Goal: Task Accomplishment & Management: Use online tool/utility

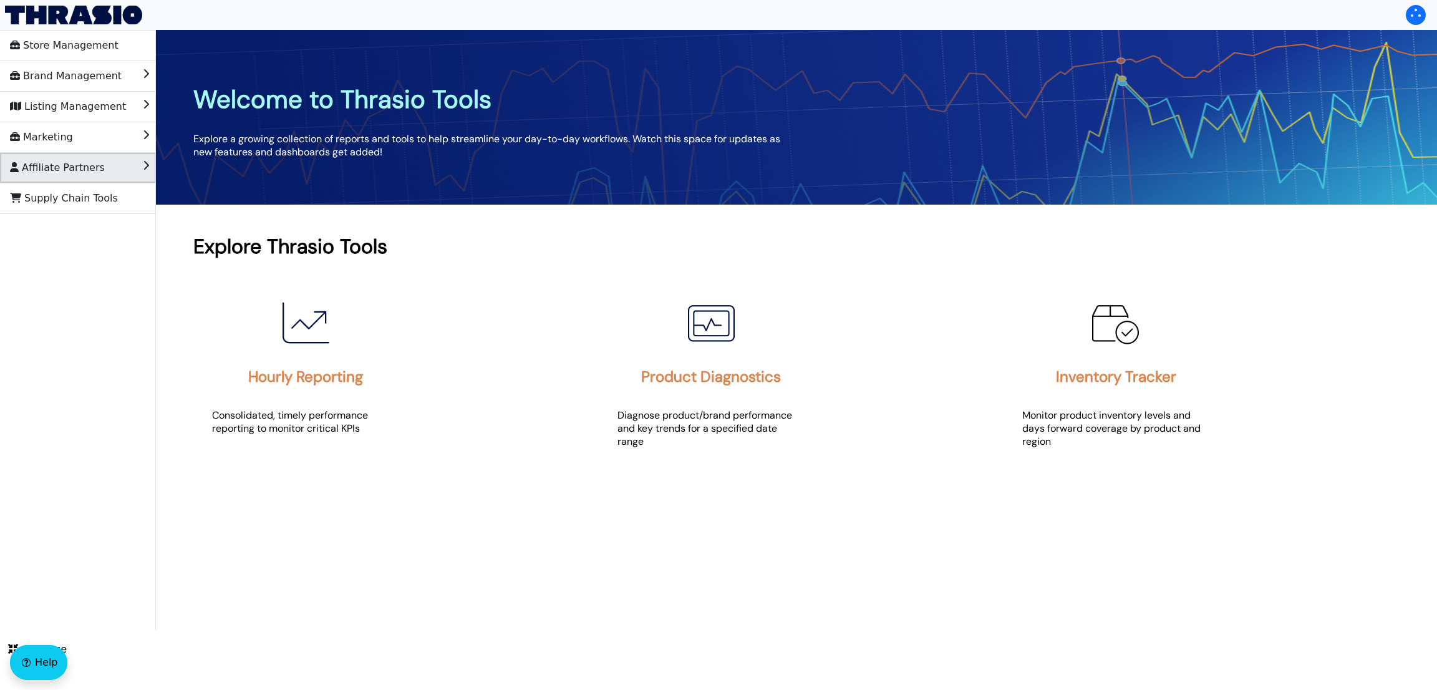
click at [70, 178] on li "Affiliate Partners" at bounding box center [78, 168] width 156 height 30
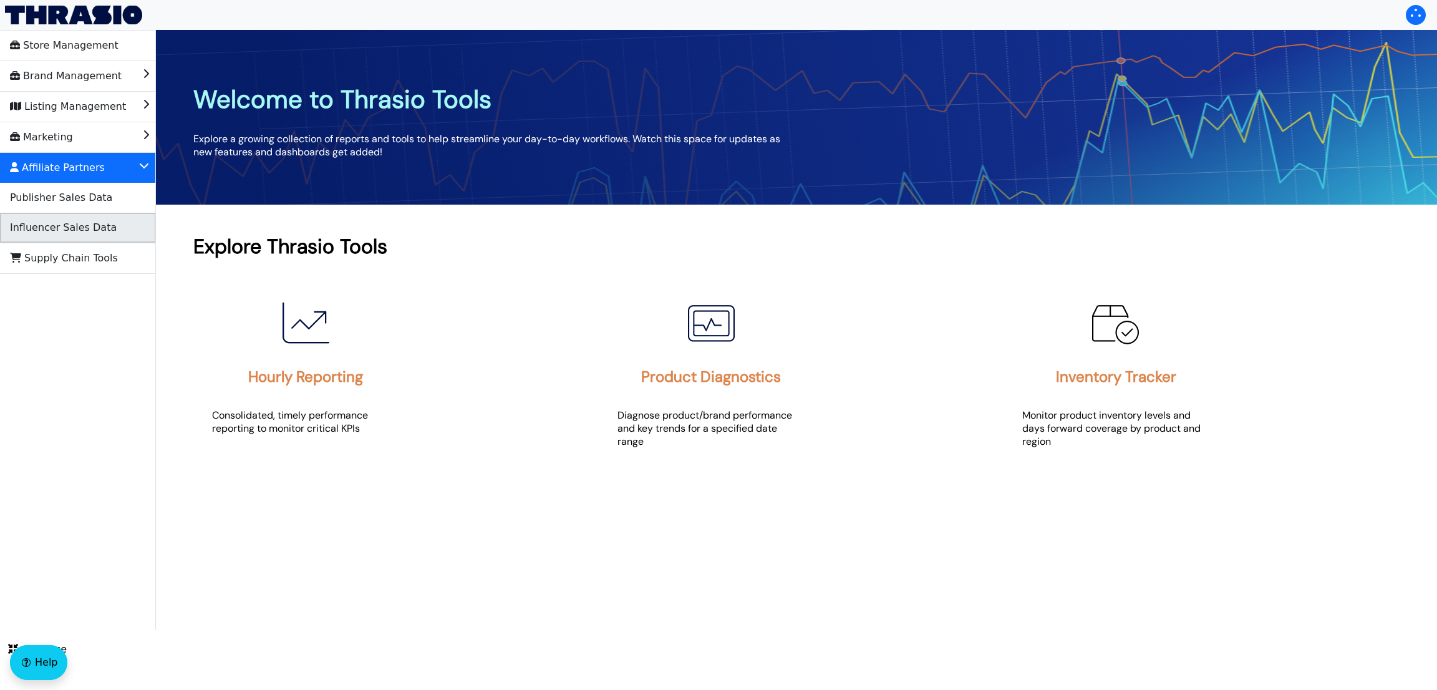
click at [85, 228] on span "Influencer Sales Data" at bounding box center [63, 228] width 107 height 20
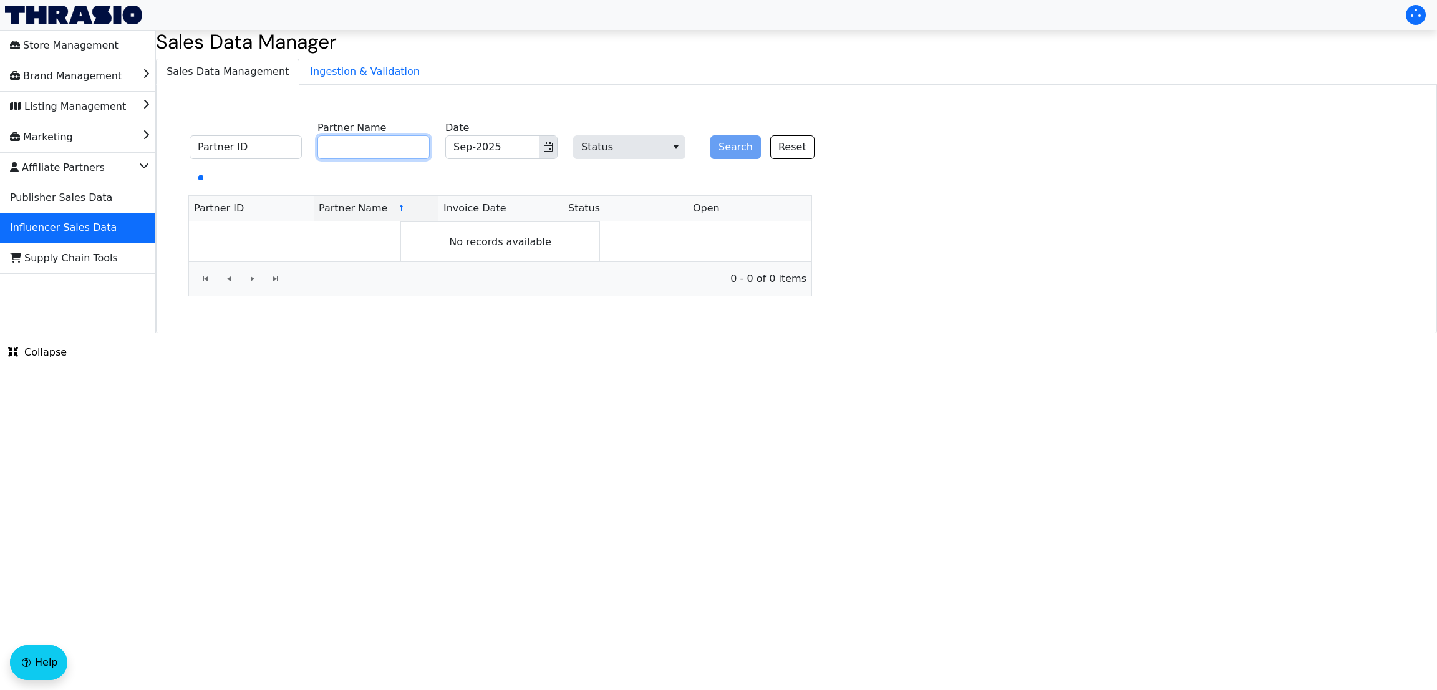
click at [405, 145] on input "Partner Name" at bounding box center [373, 147] width 112 height 24
paste input "Vurn Media LLC"
type input "Vurn Media LLC"
click at [725, 139] on button "Search" at bounding box center [735, 147] width 51 height 24
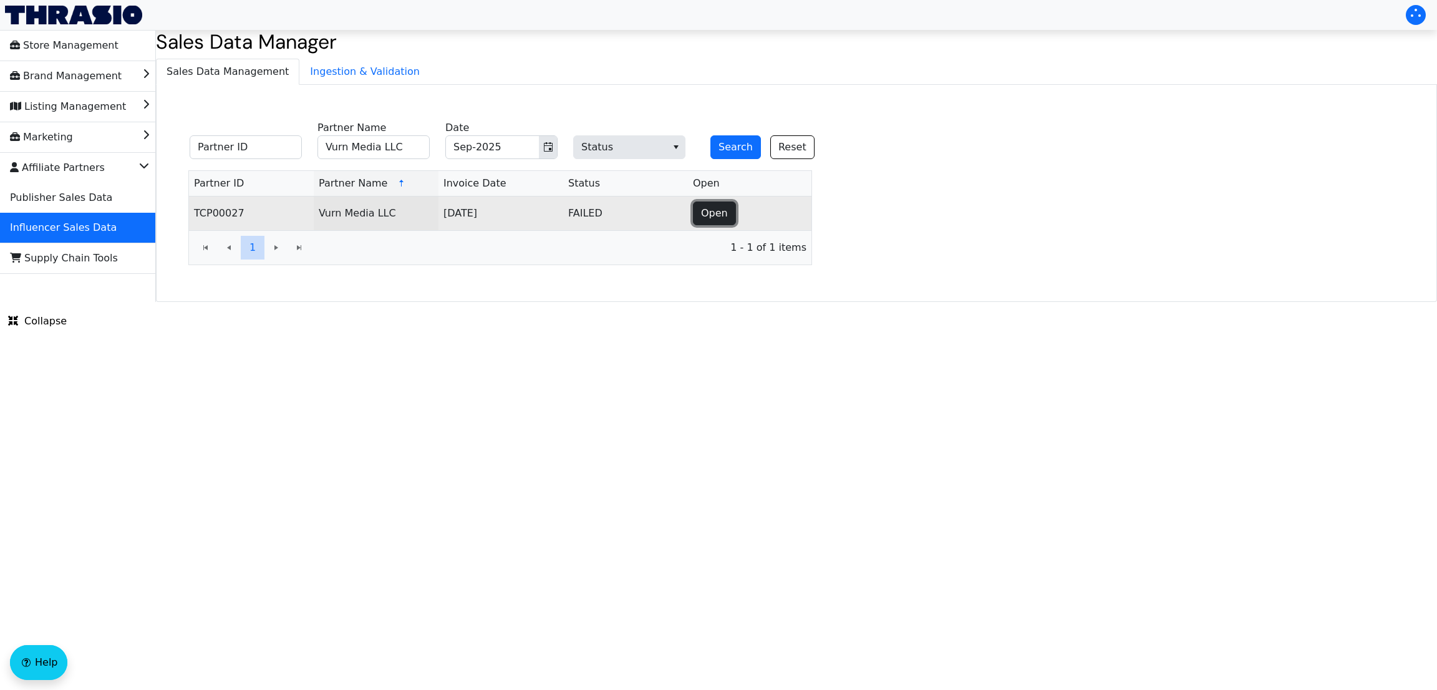
click at [695, 217] on button "Open" at bounding box center [714, 213] width 43 height 24
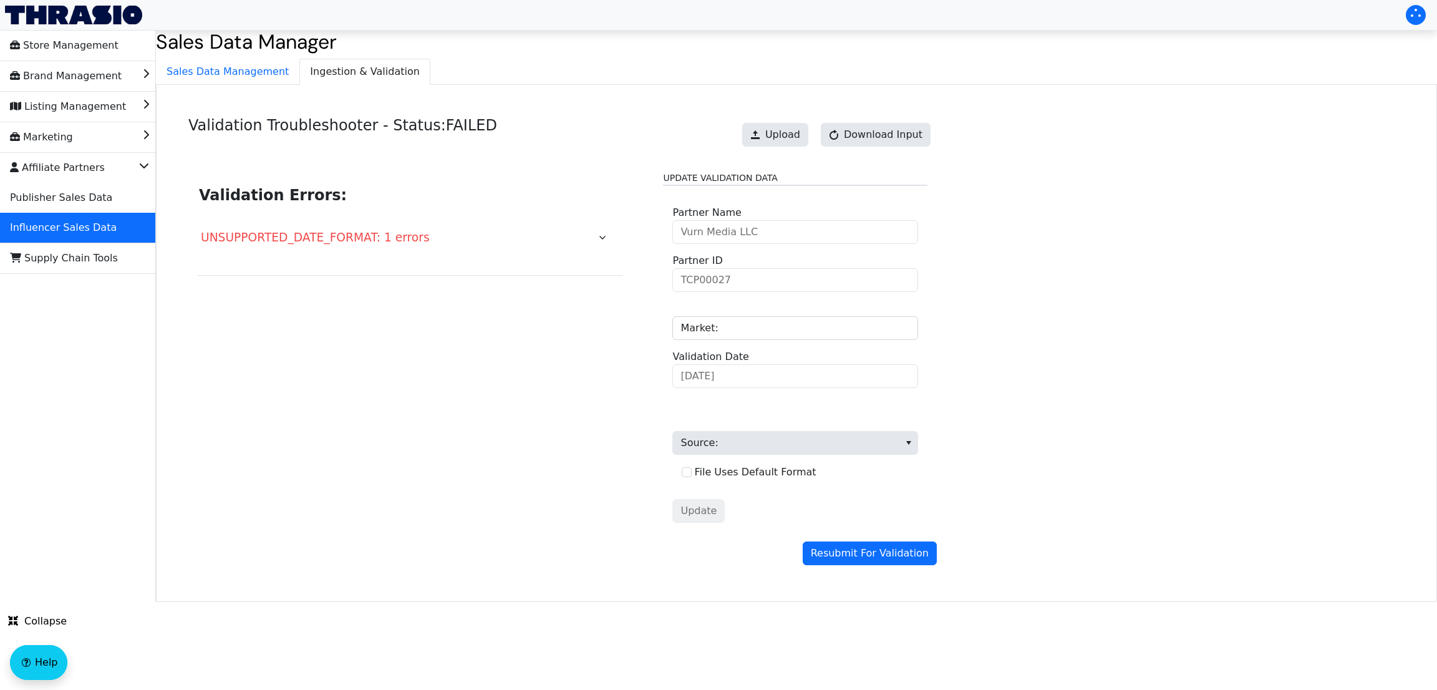
click at [768, 148] on div "Upload Download Input" at bounding box center [836, 135] width 201 height 36
click at [760, 140] on span at bounding box center [755, 135] width 10 height 10
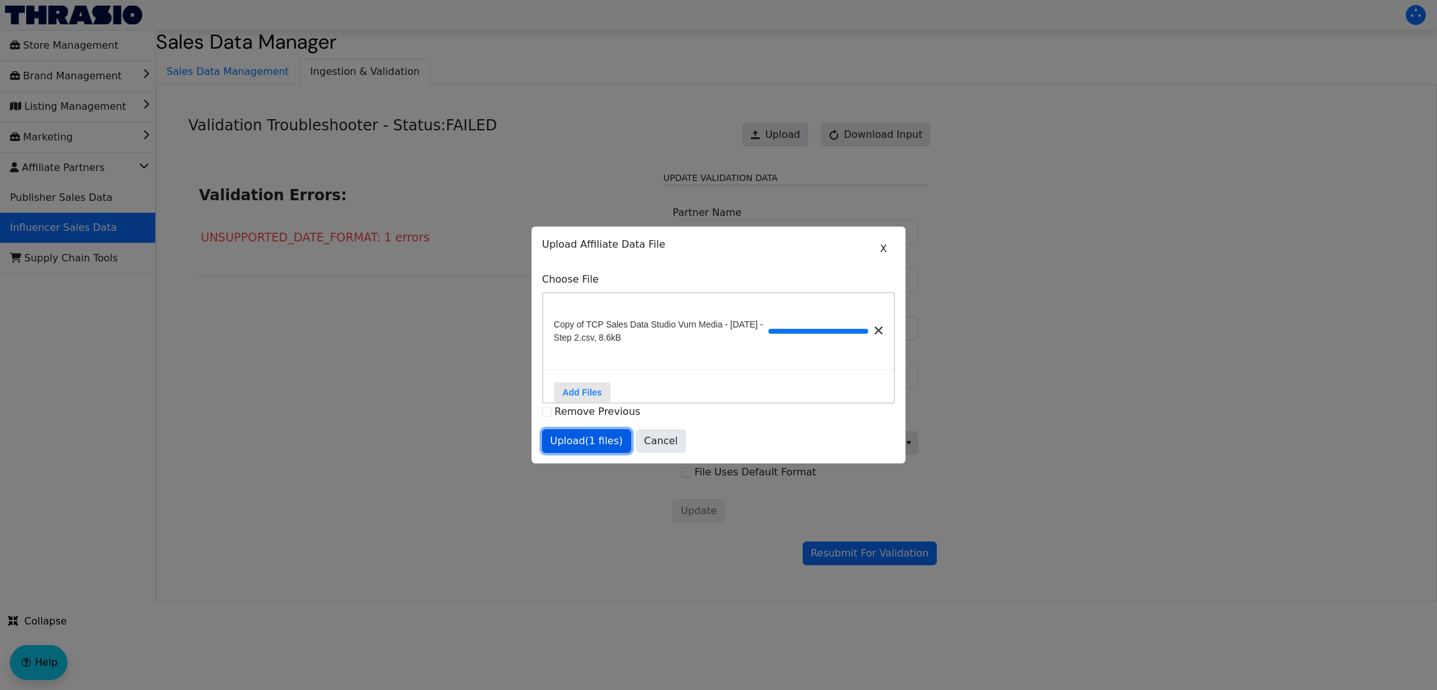
click at [592, 438] on span "Upload (1 files)" at bounding box center [586, 440] width 73 height 15
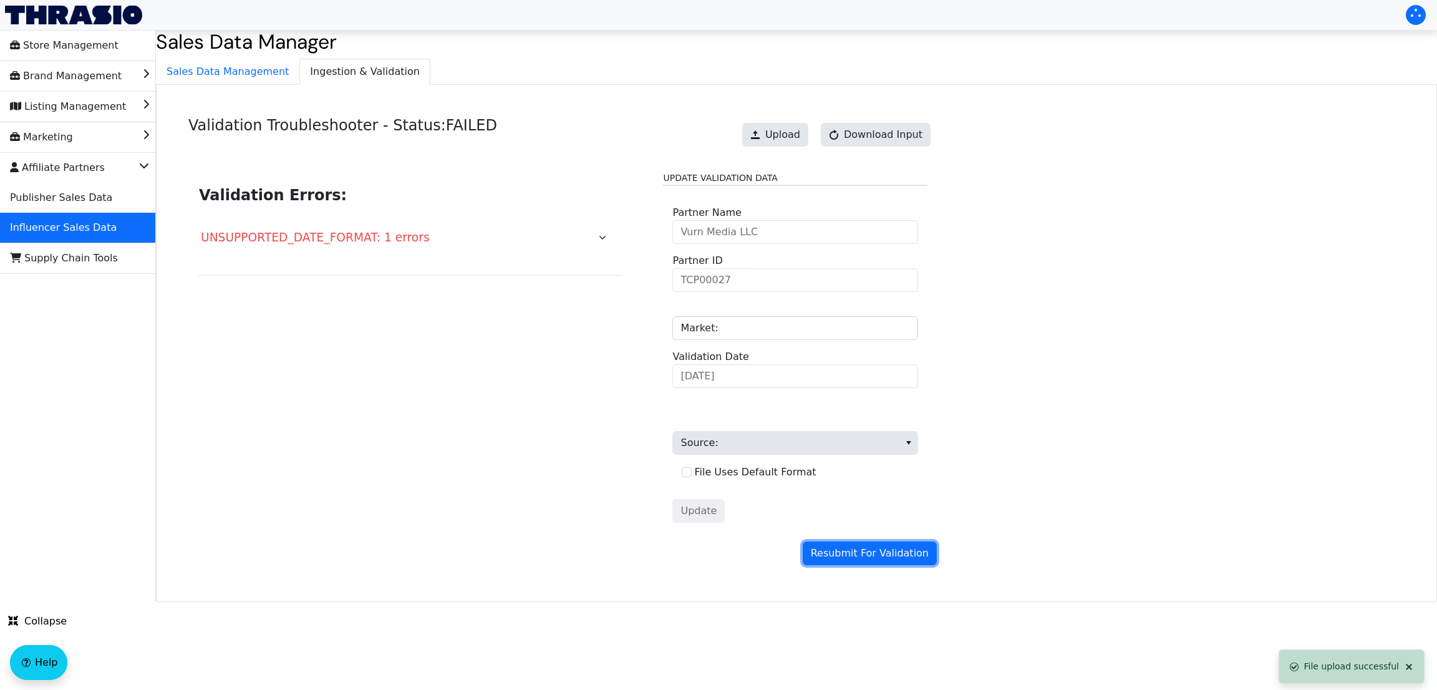
click at [893, 438] on span "Resubmit For Validation" at bounding box center [870, 553] width 118 height 15
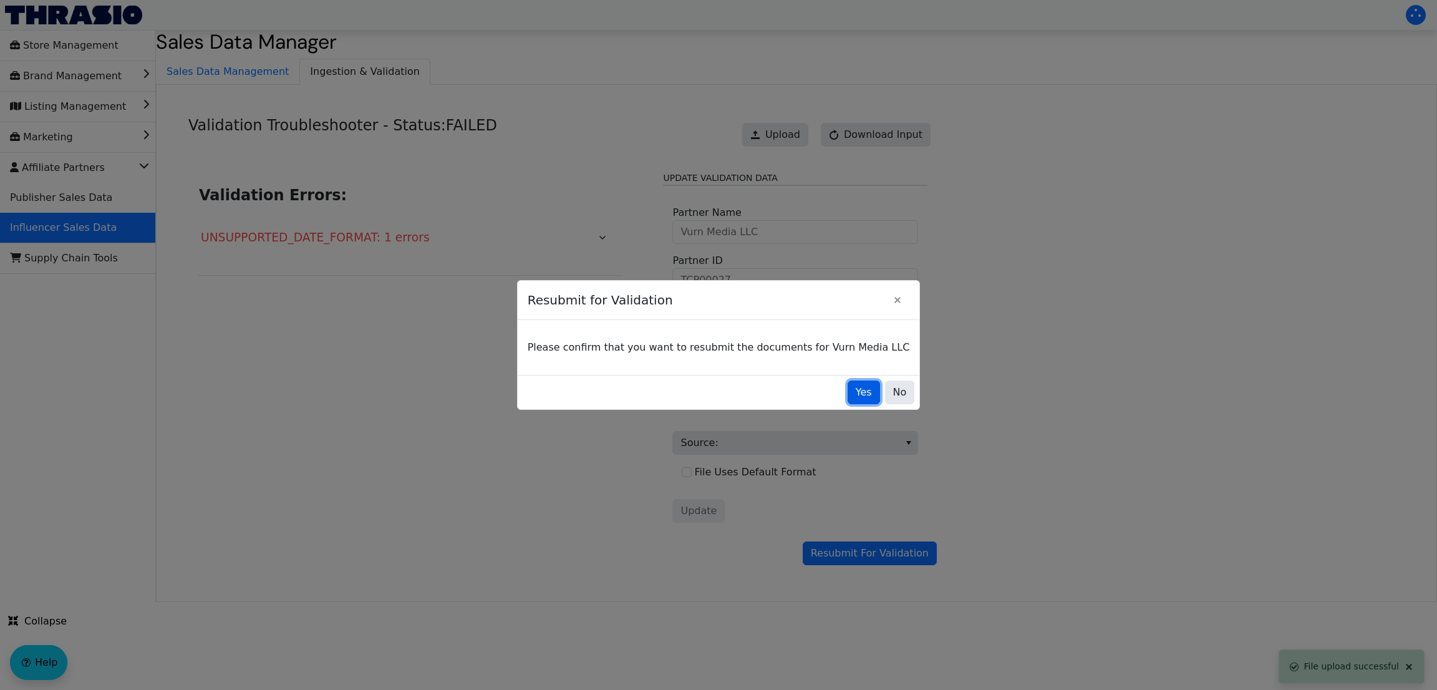
click at [850, 393] on button "Yes" at bounding box center [863, 392] width 32 height 24
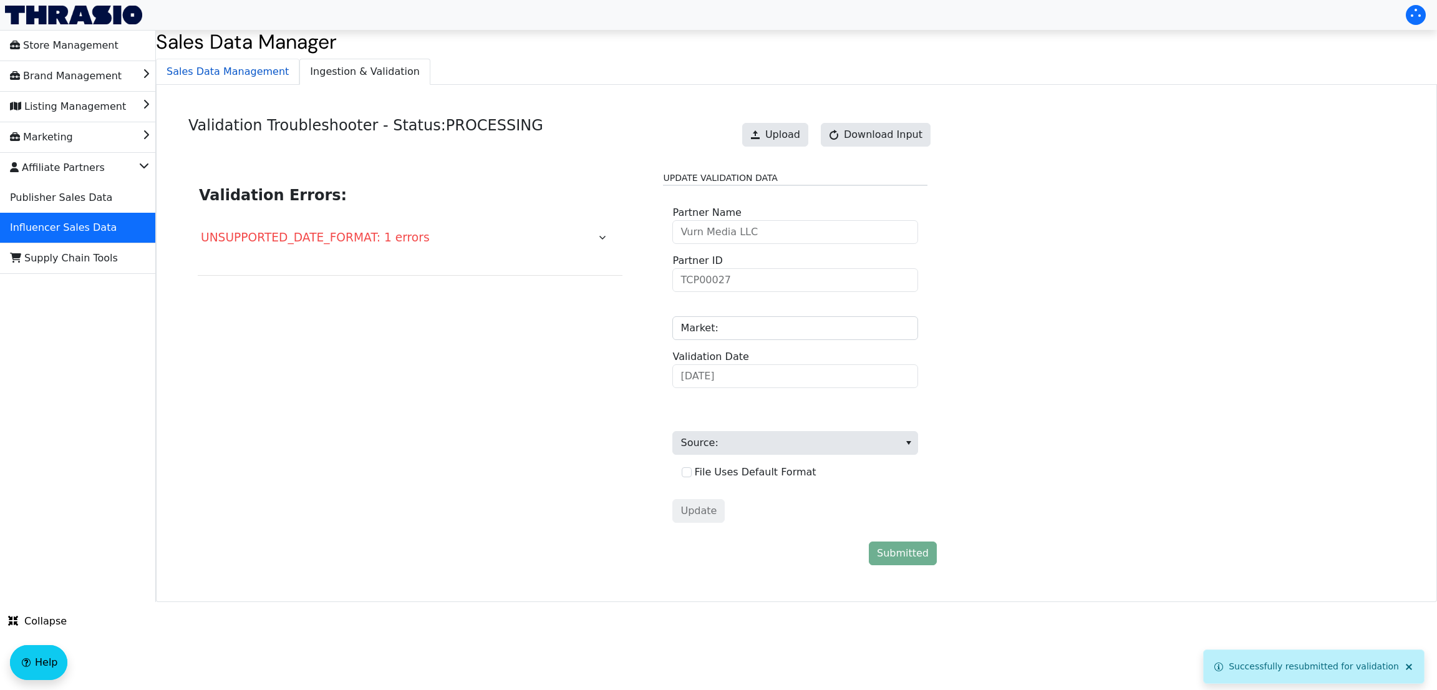
click at [231, 79] on span "Sales Data Management" at bounding box center [228, 71] width 142 height 25
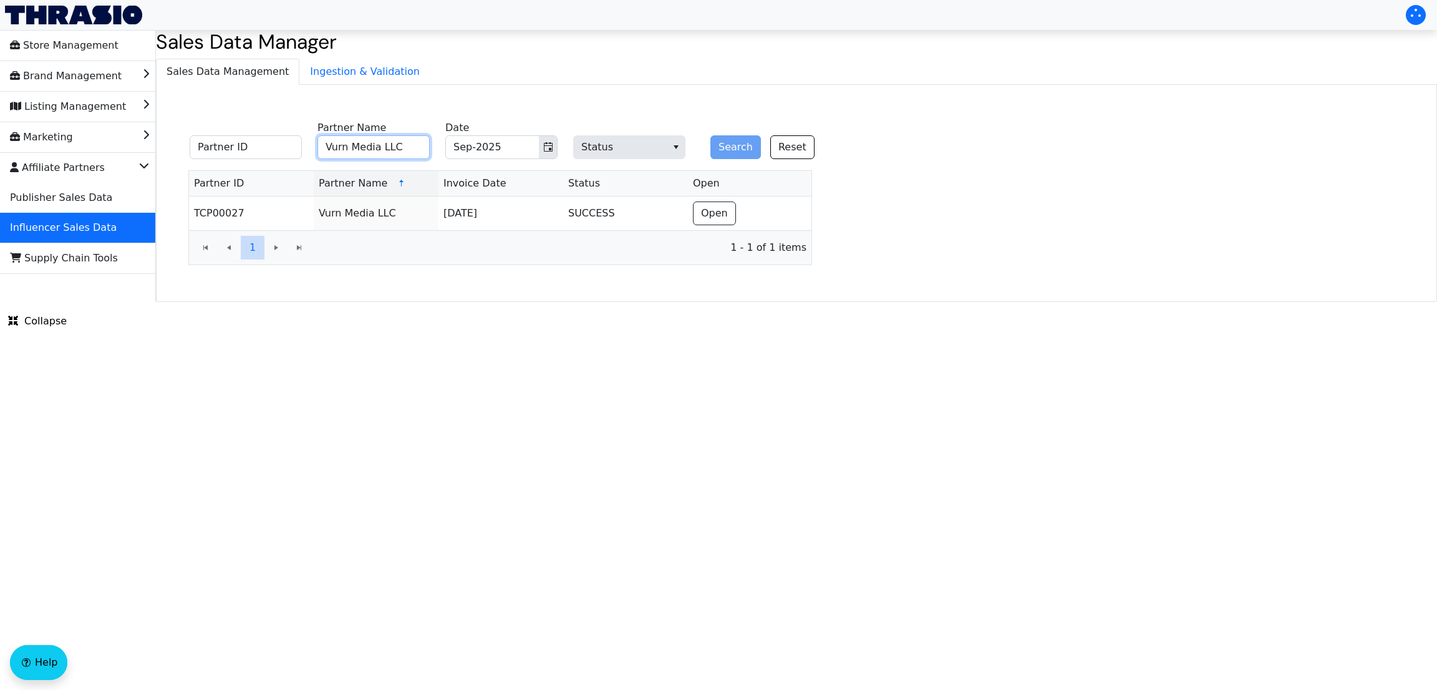
click at [336, 140] on input "Vurn Media LLC" at bounding box center [373, 147] width 112 height 24
click at [710, 135] on button "Search" at bounding box center [735, 147] width 51 height 24
paste input "[PERSON_NAME]"
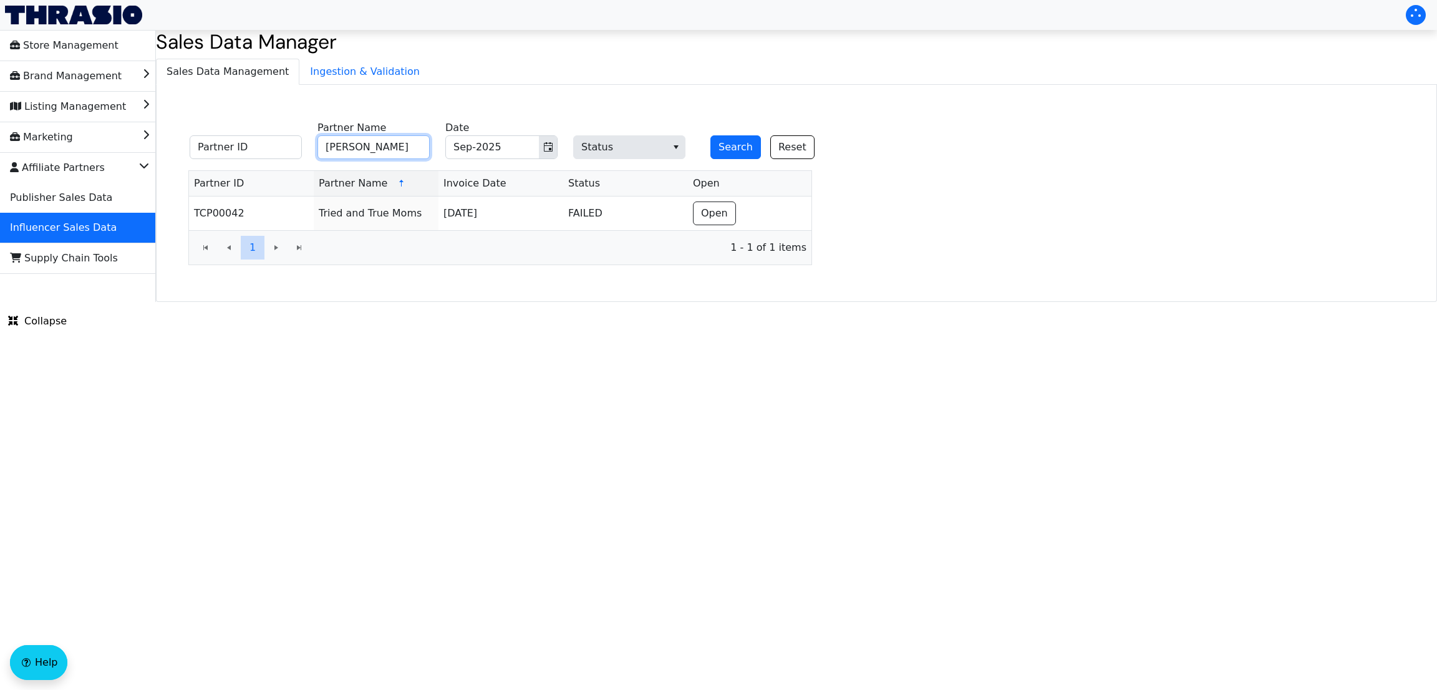
type input "[PERSON_NAME]"
click at [710, 135] on button "Search" at bounding box center [735, 147] width 51 height 24
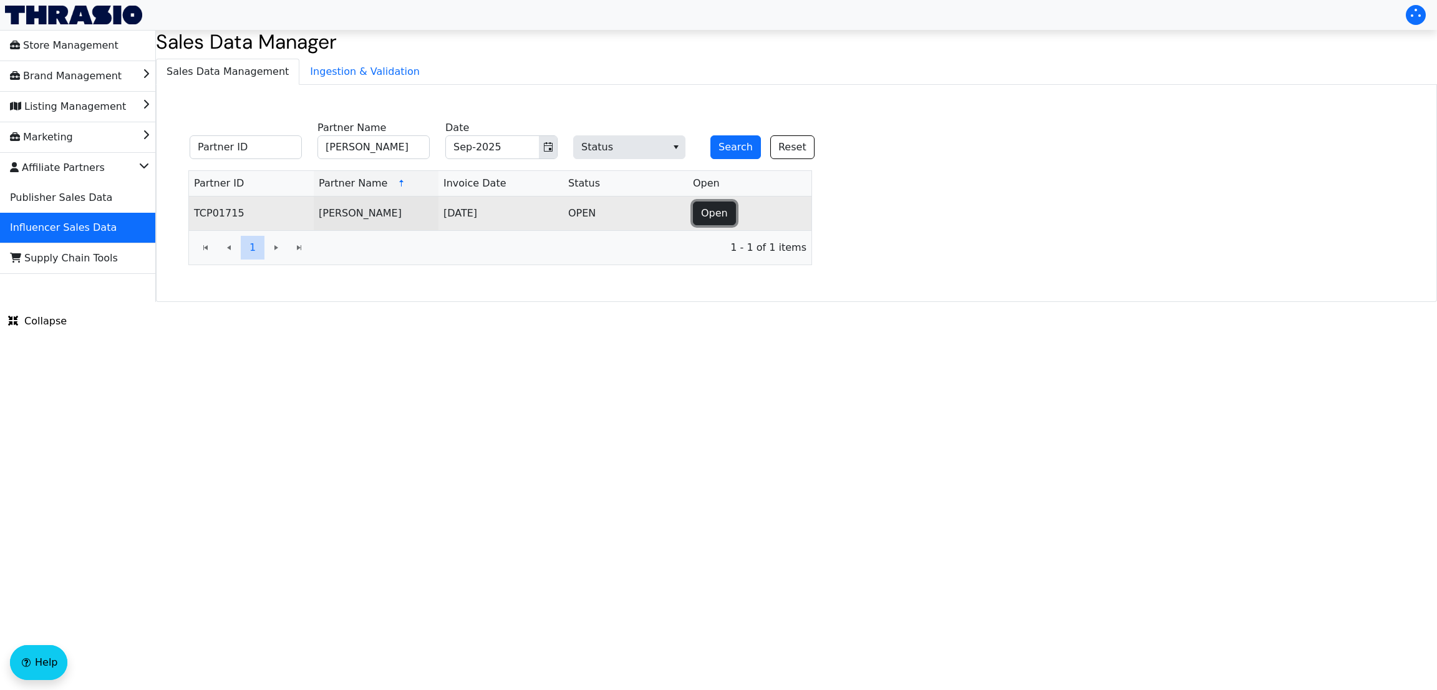
click at [714, 222] on button "Open" at bounding box center [714, 213] width 43 height 24
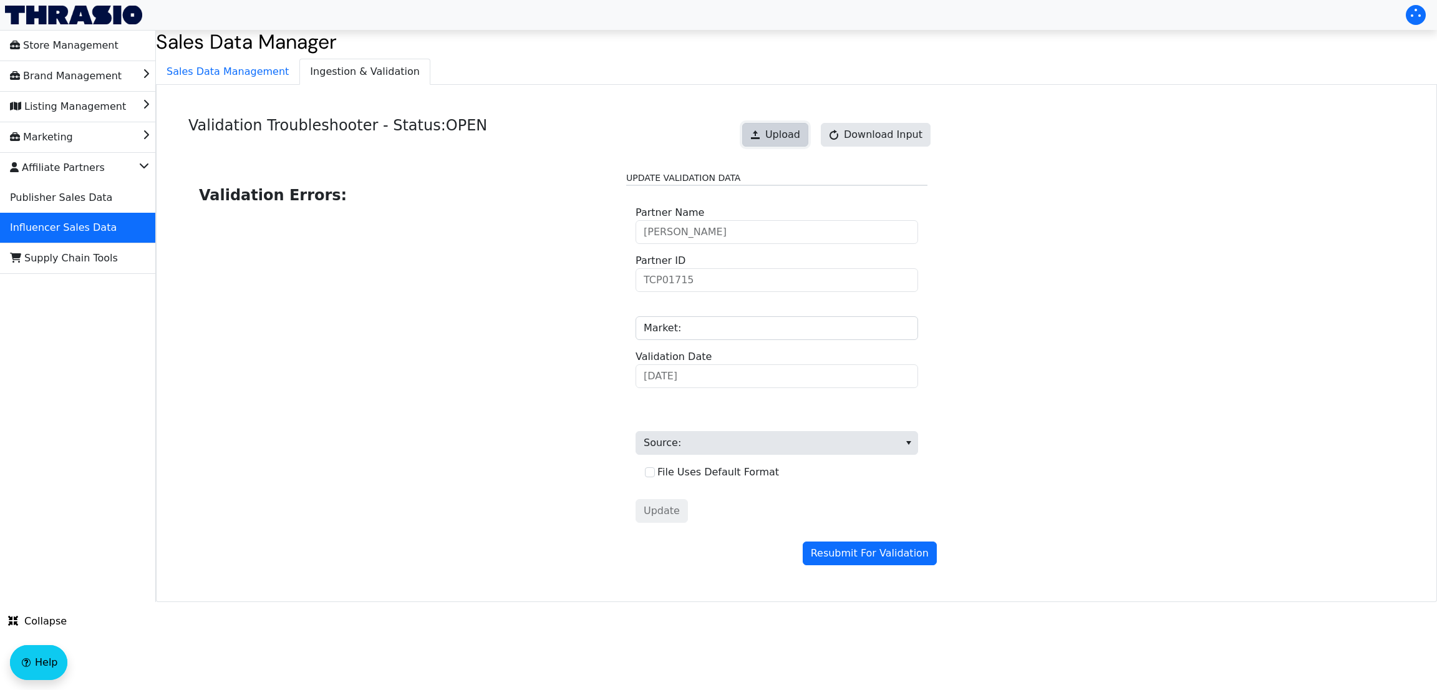
click at [778, 135] on span "Upload" at bounding box center [782, 134] width 35 height 15
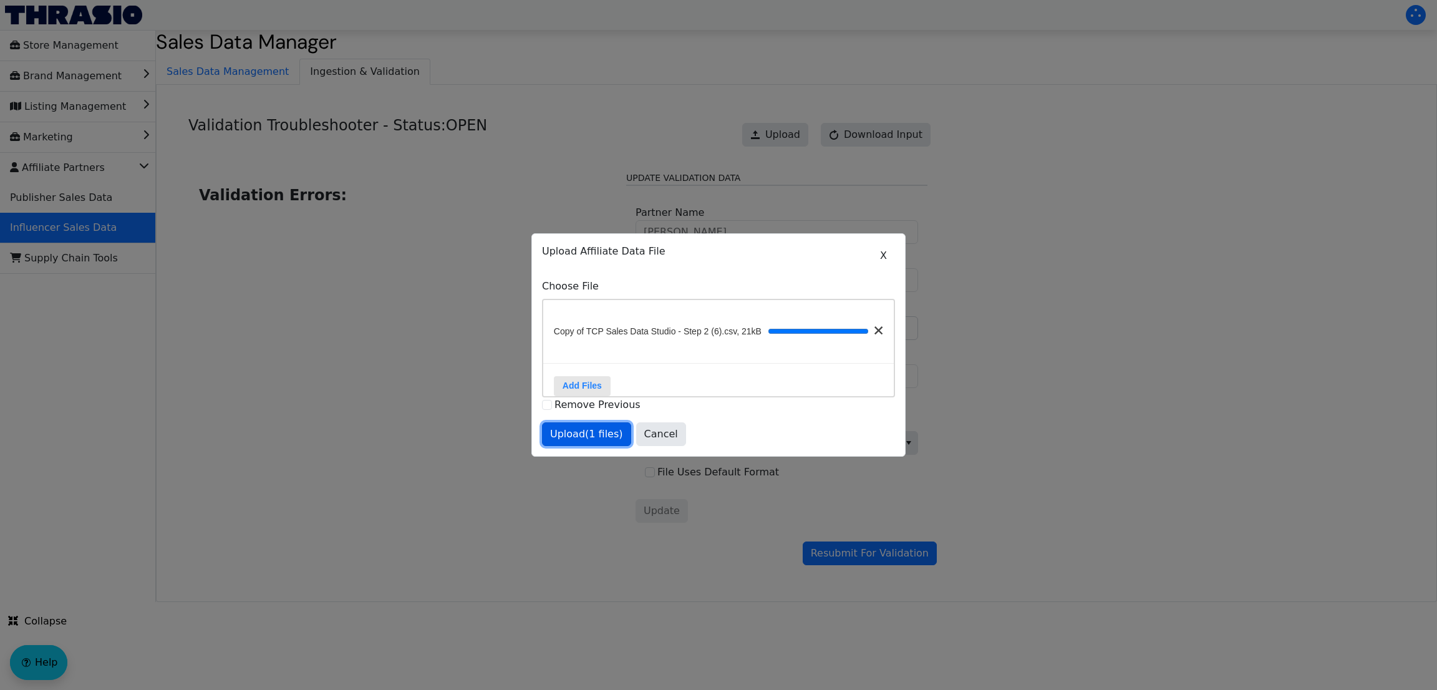
click at [581, 438] on span "Upload (1 files)" at bounding box center [586, 433] width 73 height 15
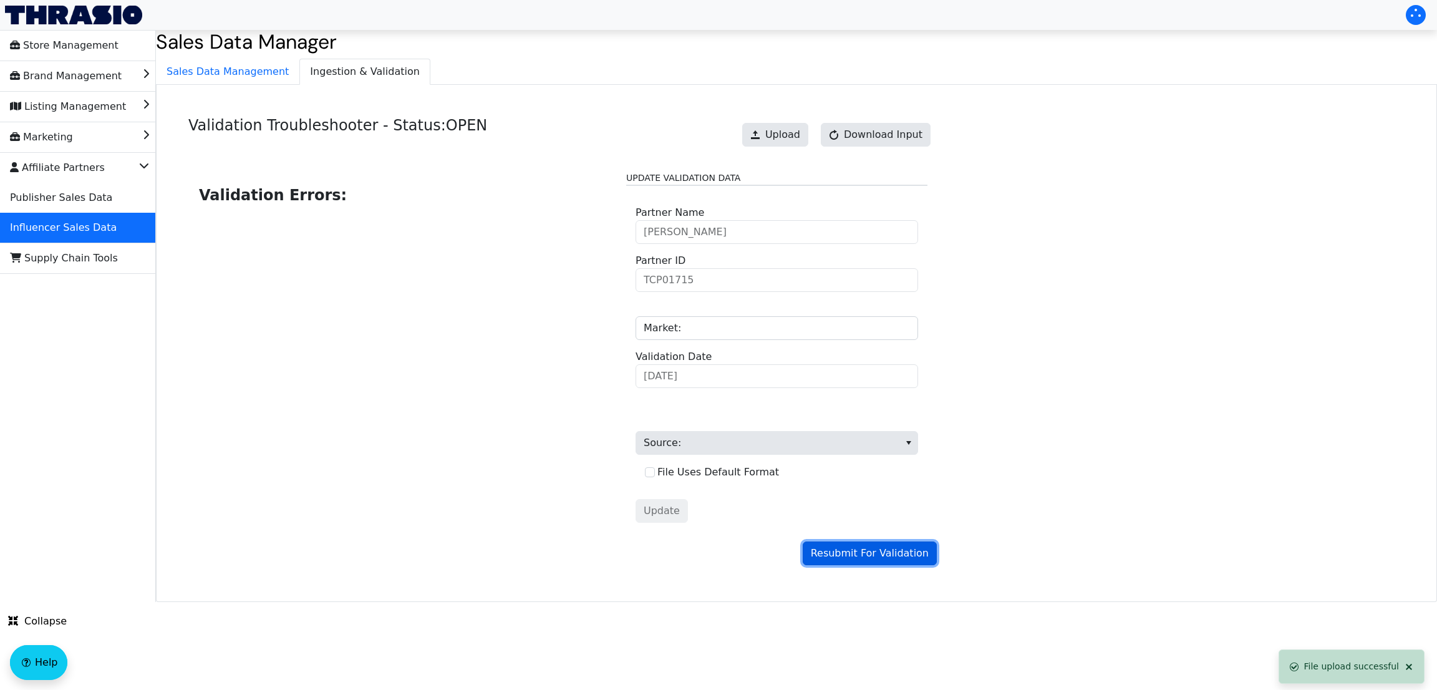
click at [871, 438] on span "Resubmit For Validation" at bounding box center [870, 553] width 118 height 15
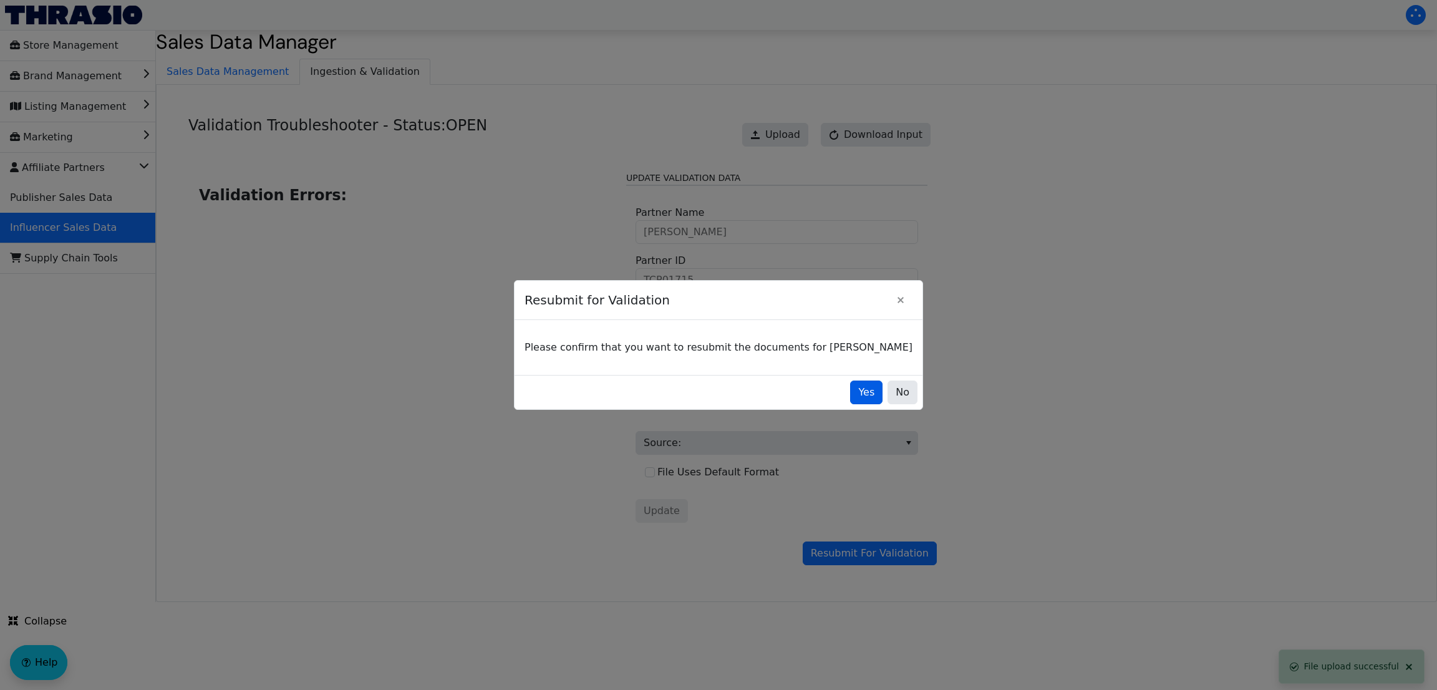
drag, startPoint x: 842, startPoint y: 375, endPoint x: 844, endPoint y: 383, distance: 8.3
click at [844, 383] on div "Yes No" at bounding box center [718, 392] width 408 height 34
click at [850, 383] on button "Yes" at bounding box center [866, 392] width 32 height 24
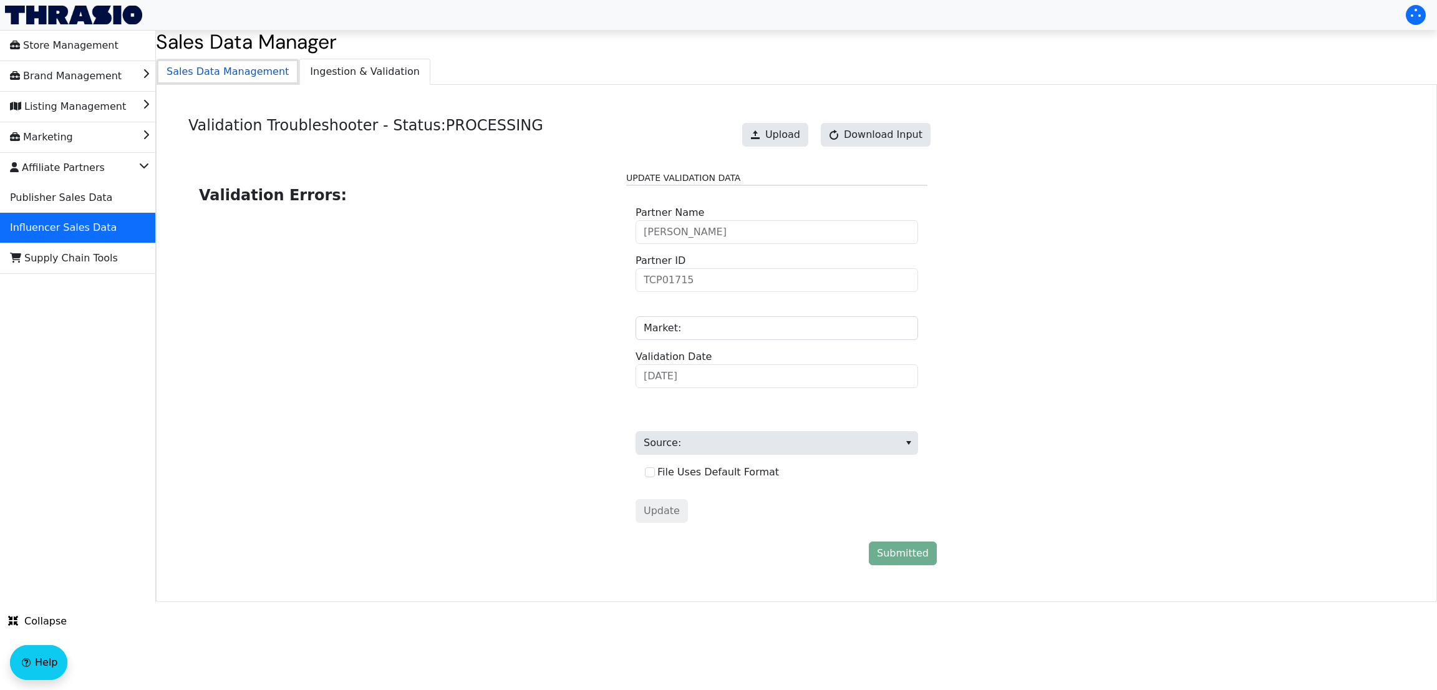
click at [242, 72] on span "Sales Data Management" at bounding box center [228, 71] width 142 height 25
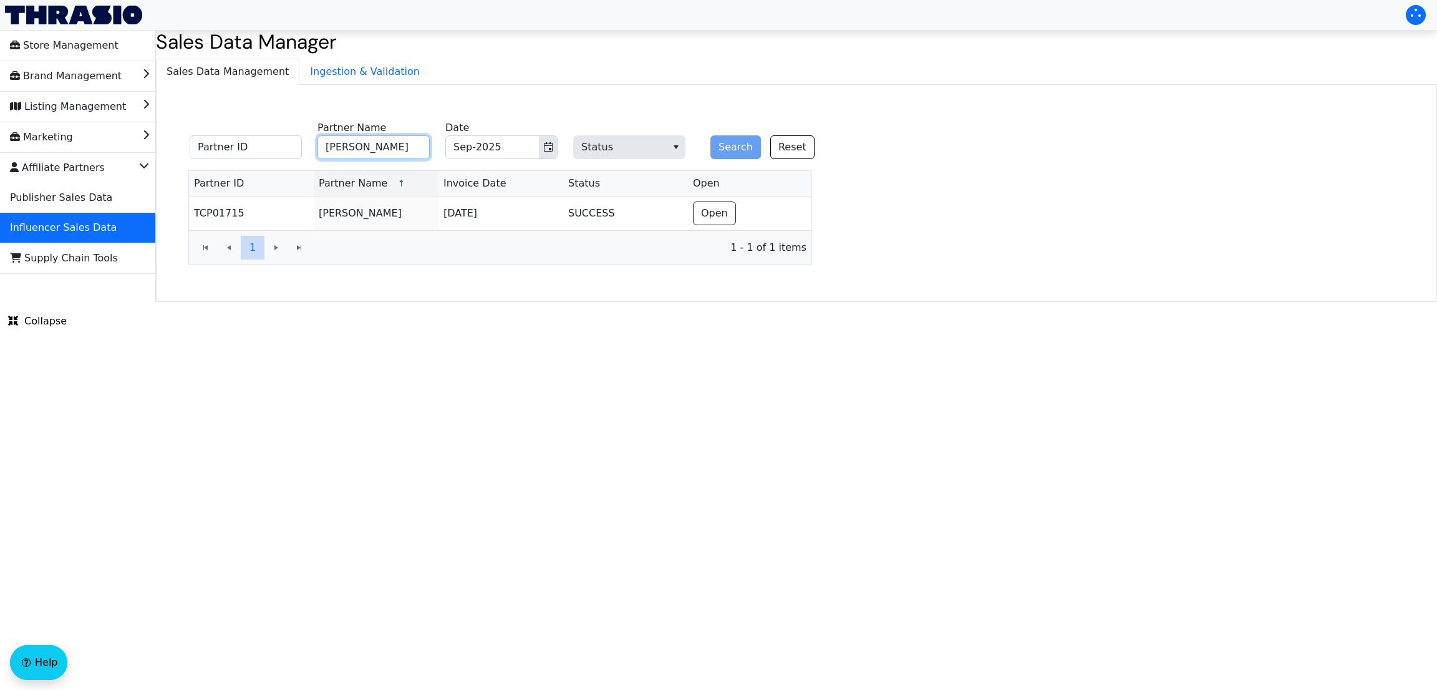
click at [398, 142] on input "[PERSON_NAME]" at bounding box center [373, 147] width 112 height 24
type input "Tried and True Moms"
click at [739, 144] on button "Search" at bounding box center [735, 147] width 51 height 24
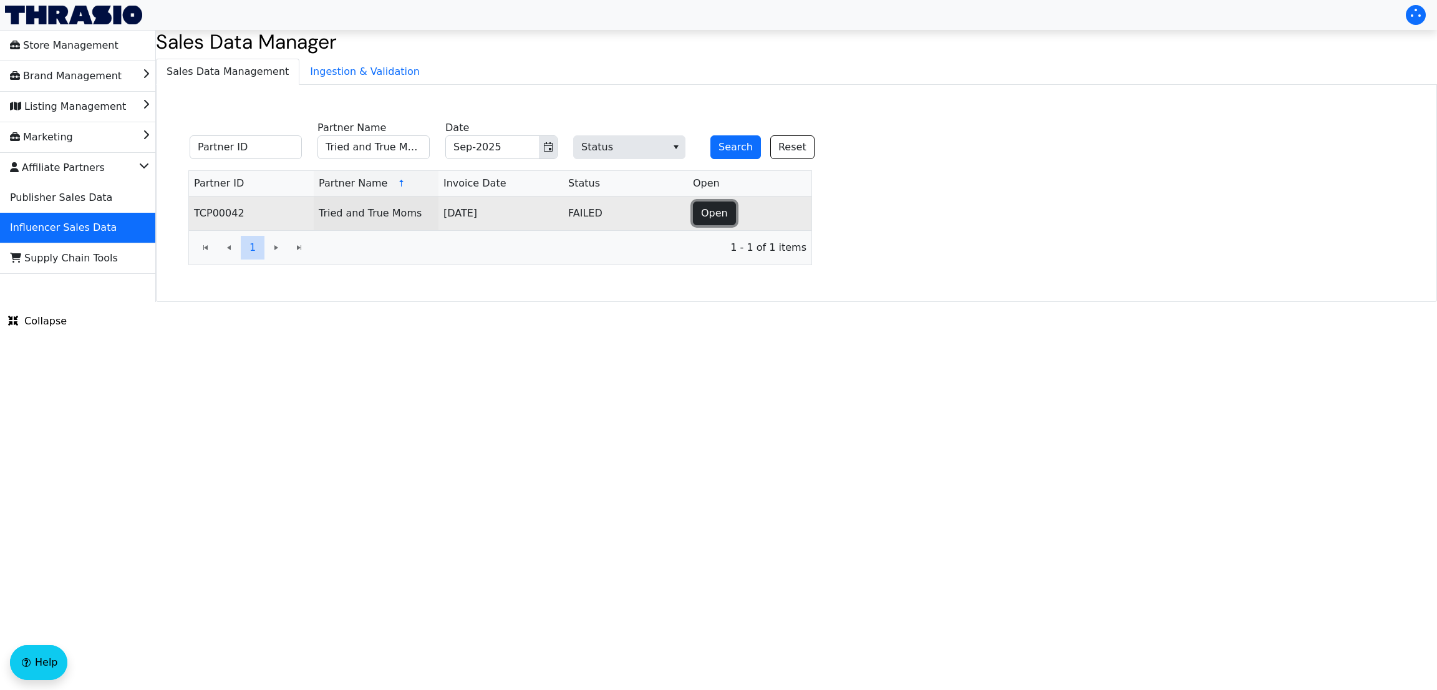
click at [723, 209] on span "Open" at bounding box center [714, 213] width 27 height 15
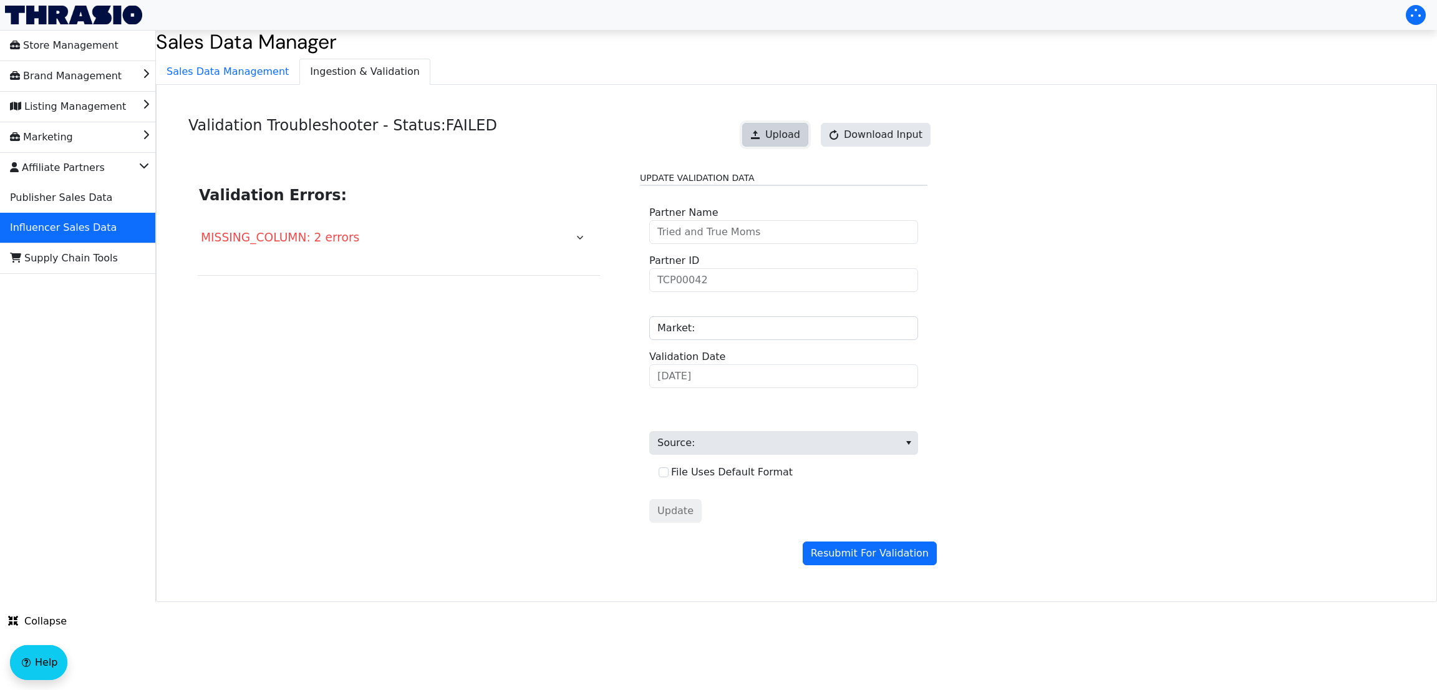
click at [784, 127] on span "Upload" at bounding box center [782, 134] width 35 height 15
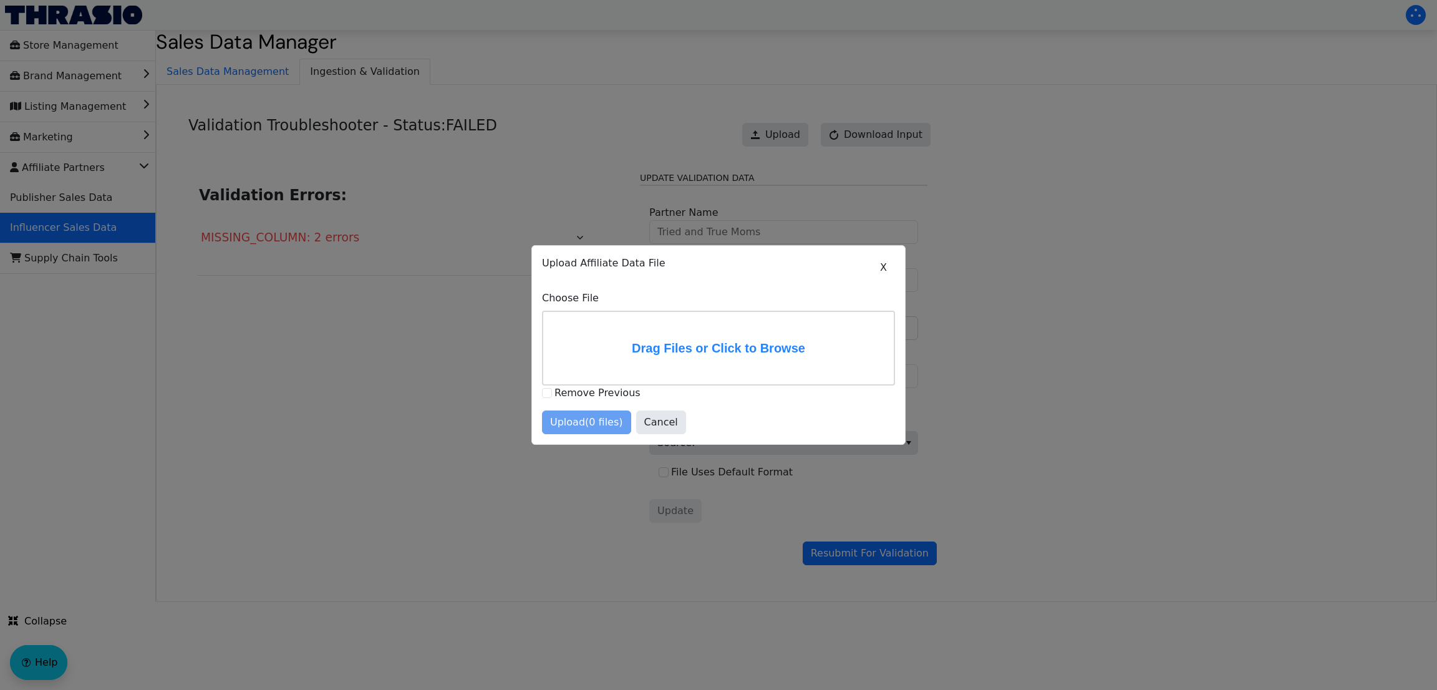
click at [655, 354] on label "Drag Files or Click to Browse" at bounding box center [718, 348] width 350 height 72
click at [0, 0] on input "Drag Files or Click to Browse" at bounding box center [0, 0] width 0 height 0
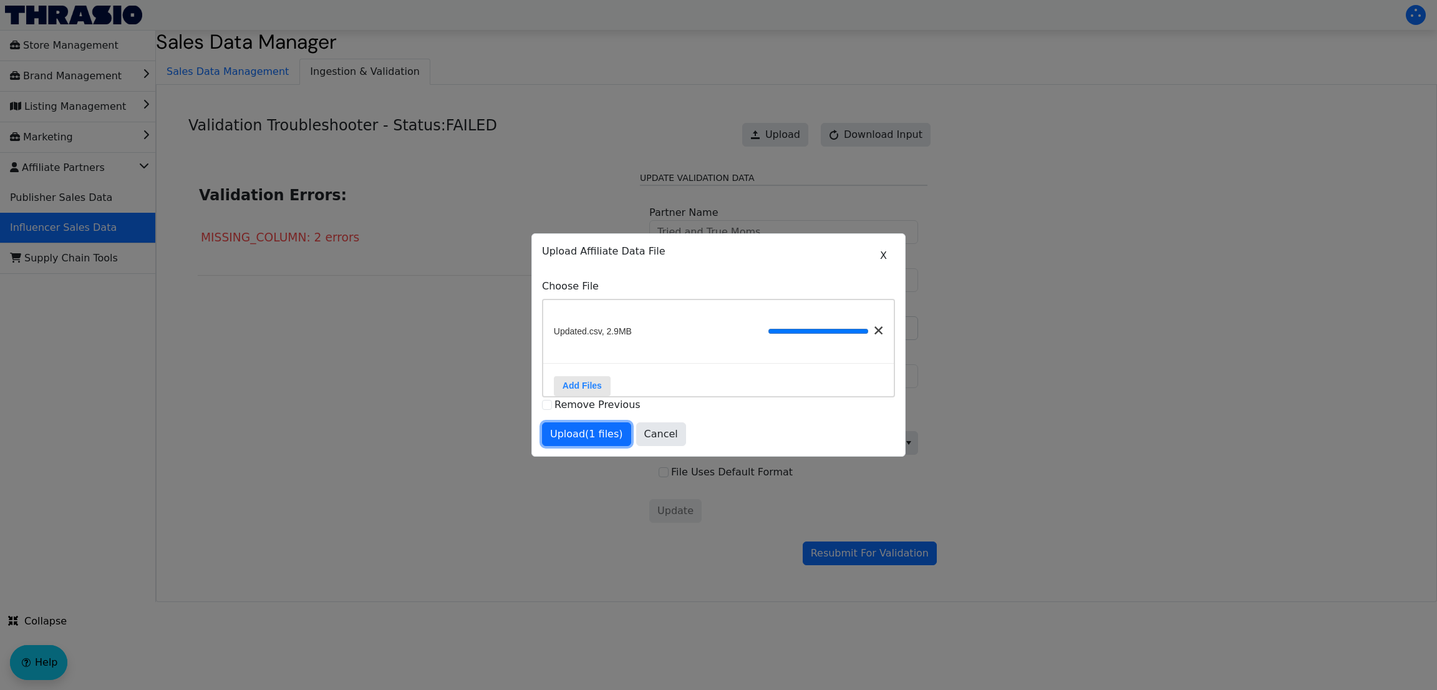
click at [572, 438] on span "Upload (1 files)" at bounding box center [586, 433] width 73 height 15
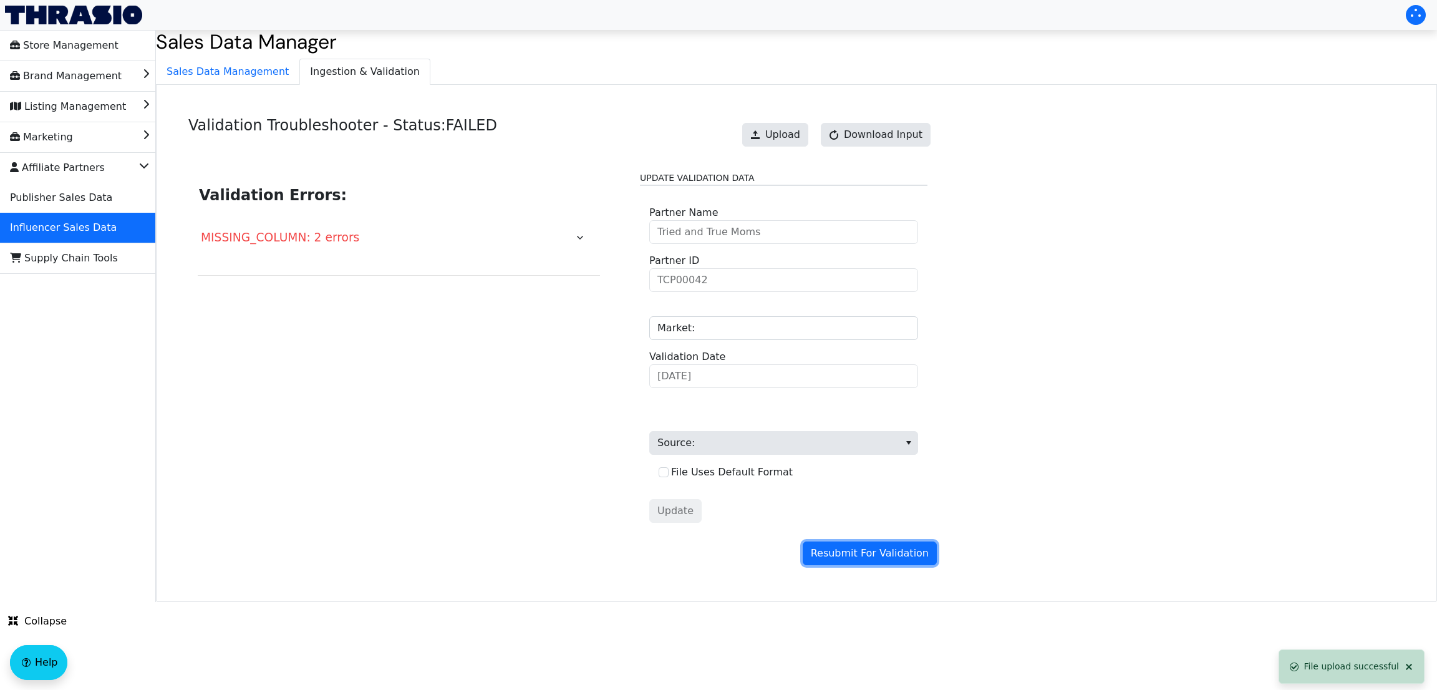
click at [840, 438] on span "Resubmit For Validation" at bounding box center [870, 553] width 118 height 15
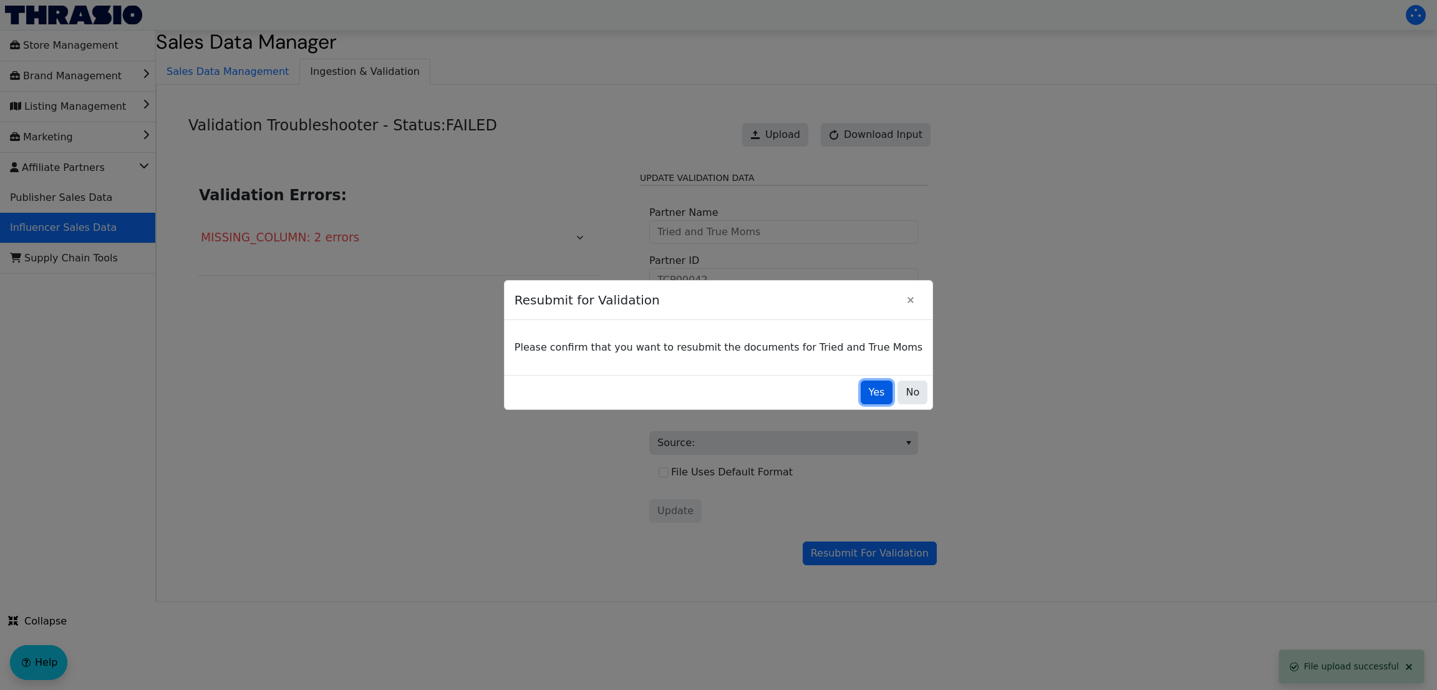
click at [869, 391] on span "Yes" at bounding box center [877, 392] width 16 height 15
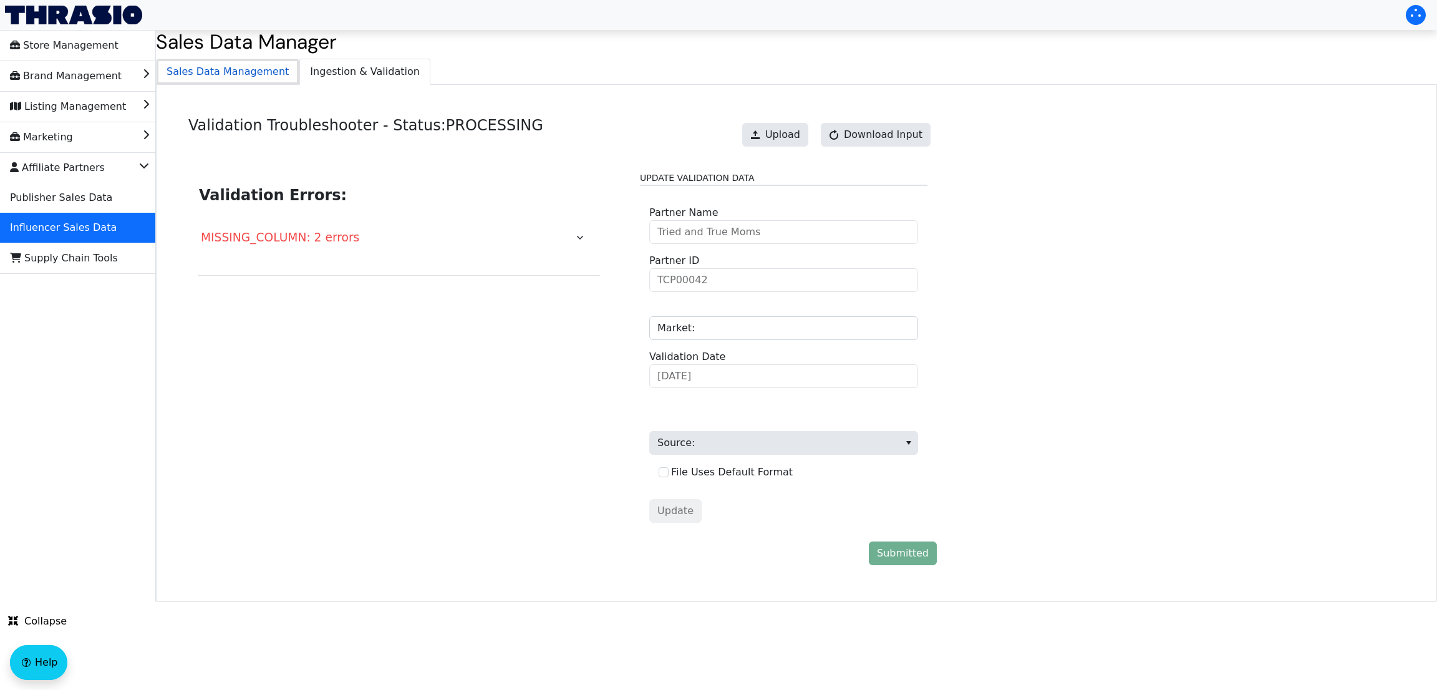
click at [242, 73] on span "Sales Data Management" at bounding box center [228, 71] width 142 height 25
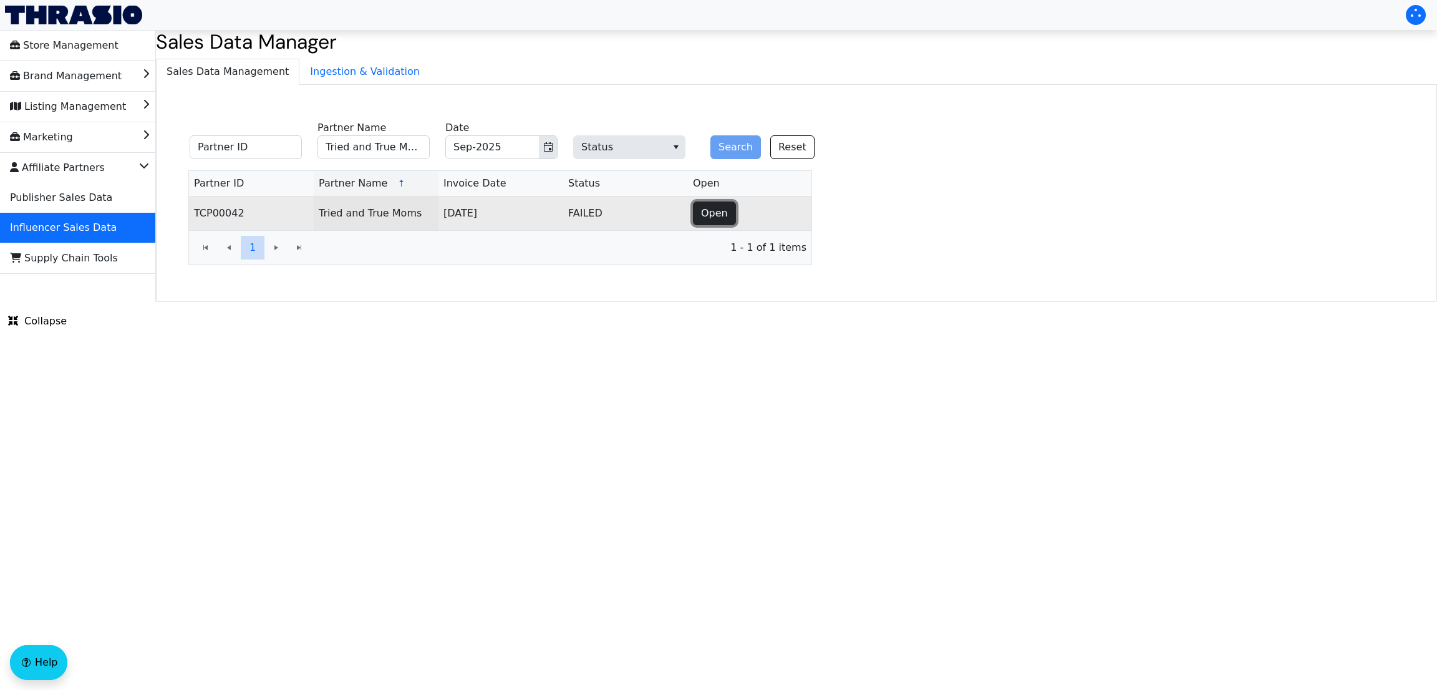
click at [721, 209] on span "Open" at bounding box center [714, 213] width 27 height 15
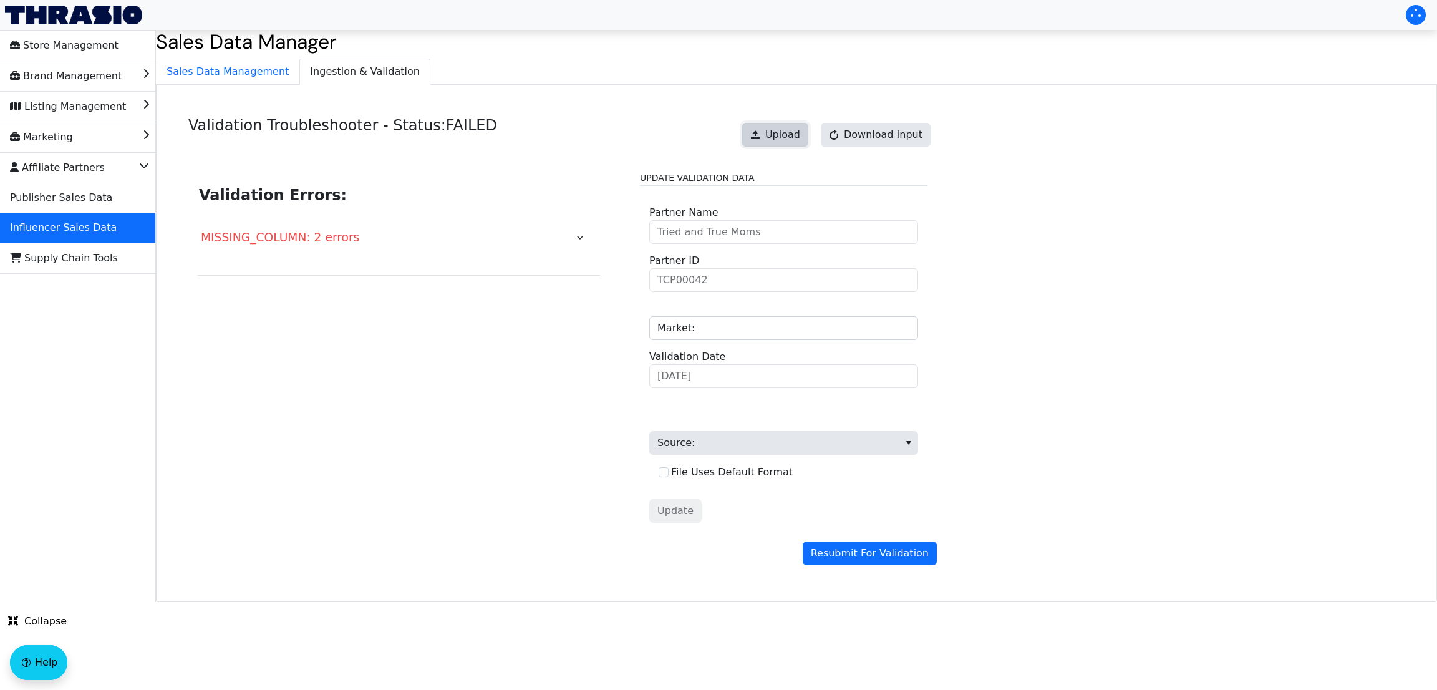
click at [783, 140] on span "Upload" at bounding box center [782, 134] width 35 height 15
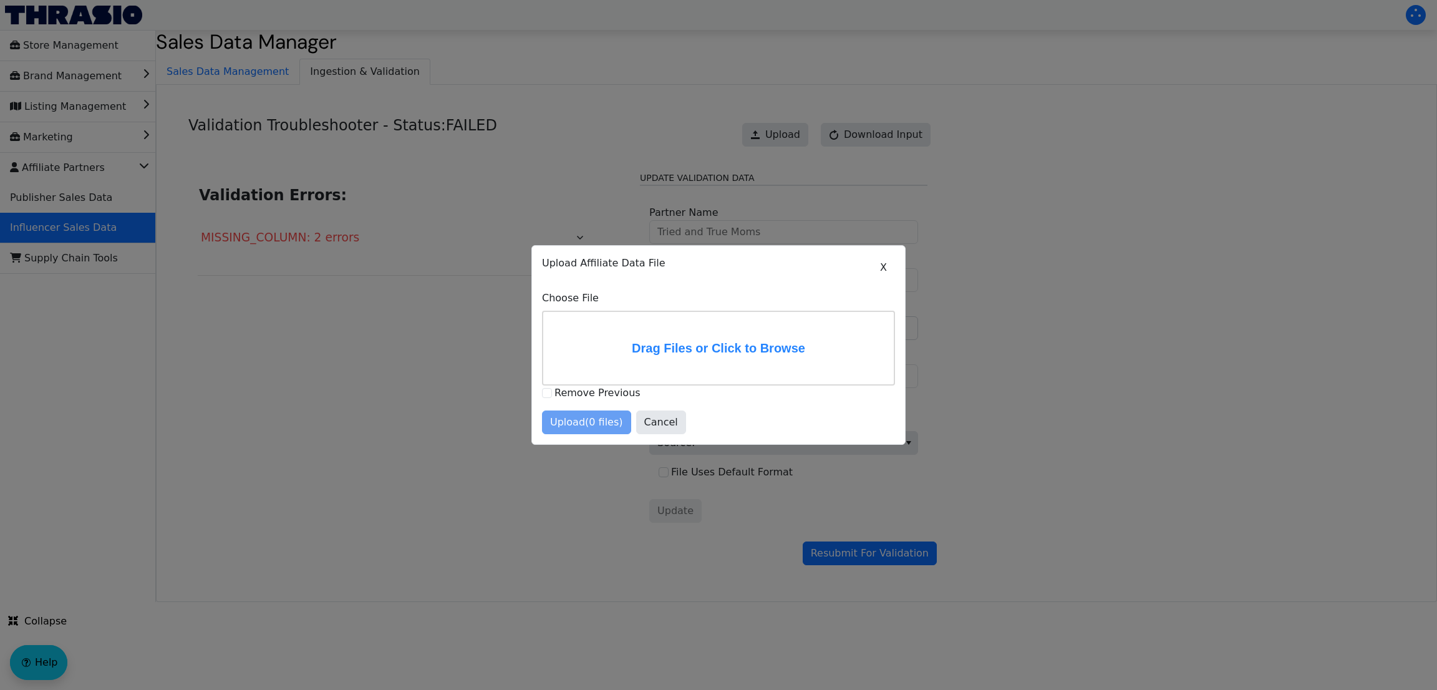
click at [755, 340] on label "Drag Files or Click to Browse" at bounding box center [718, 348] width 350 height 72
click at [0, 0] on input "Drag Files or Click to Browse" at bounding box center [0, 0] width 0 height 0
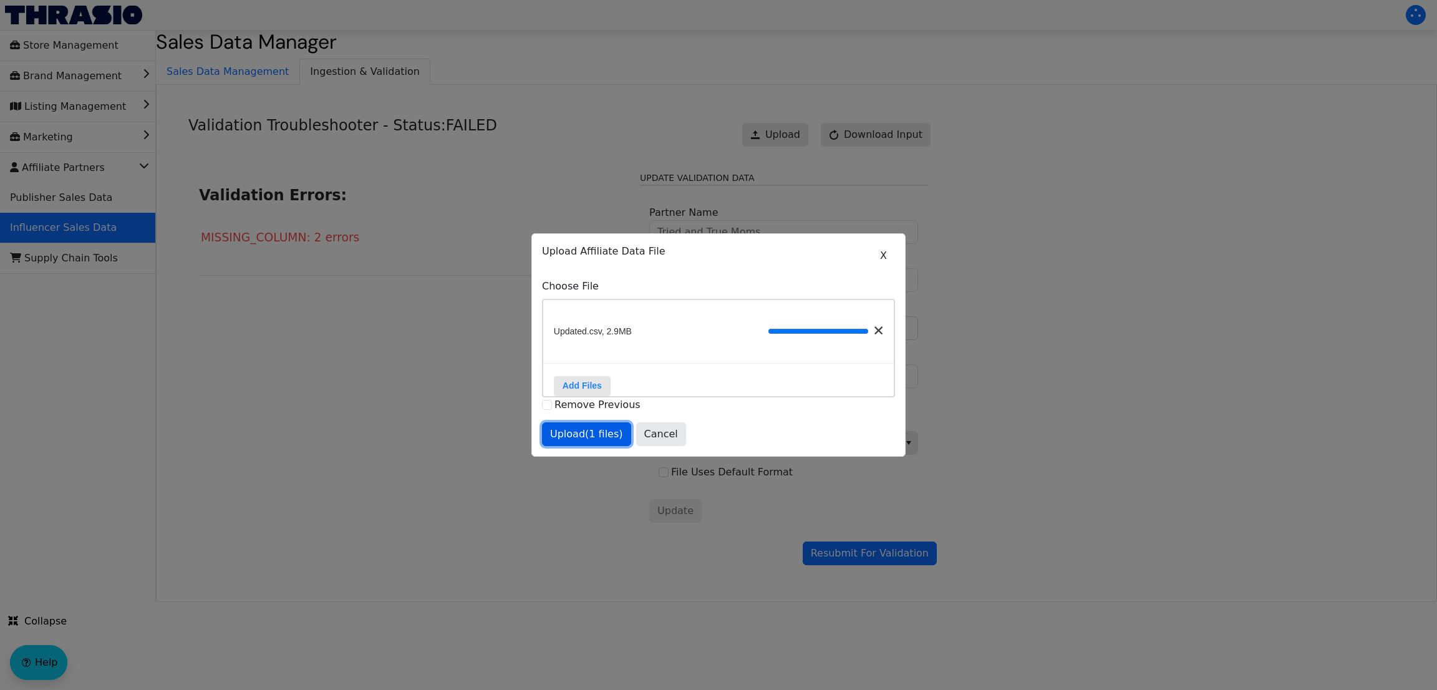
click at [582, 438] on span "Upload (1 files)" at bounding box center [586, 433] width 73 height 15
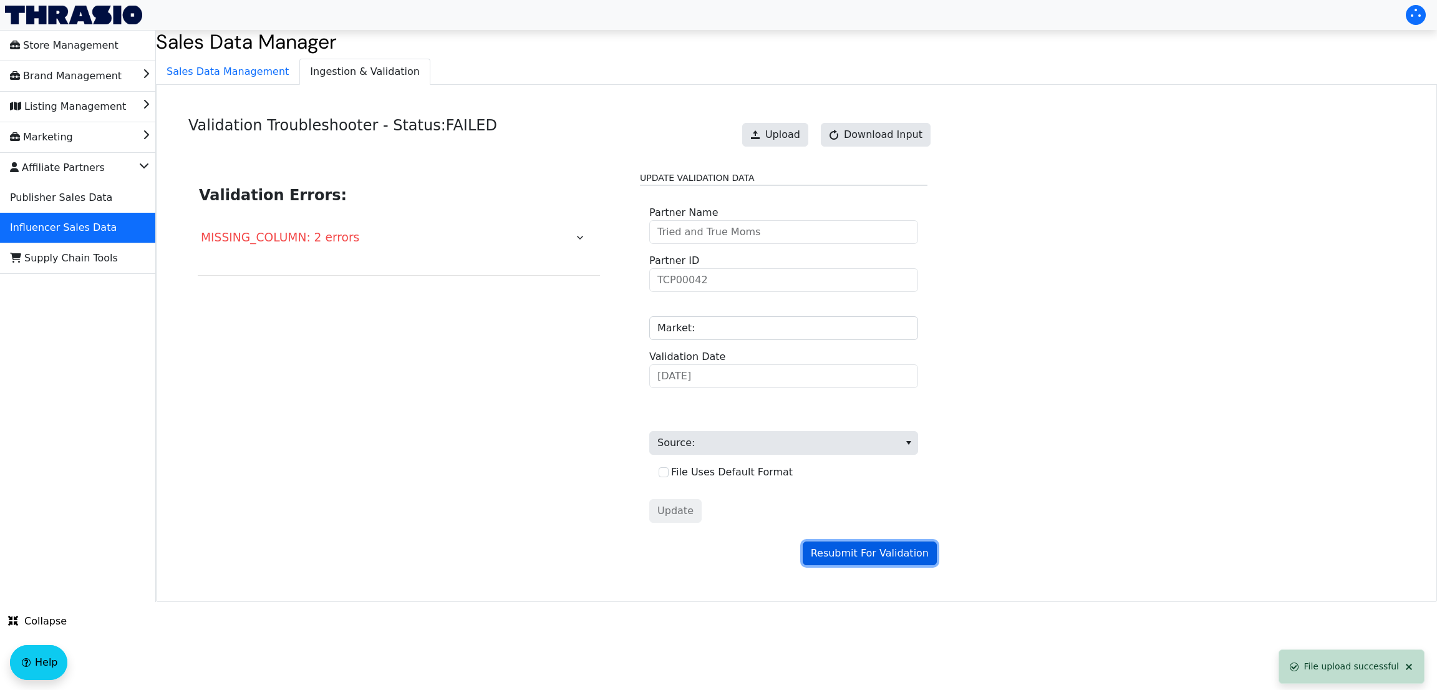
click at [871, 438] on span "Resubmit For Validation" at bounding box center [870, 553] width 118 height 15
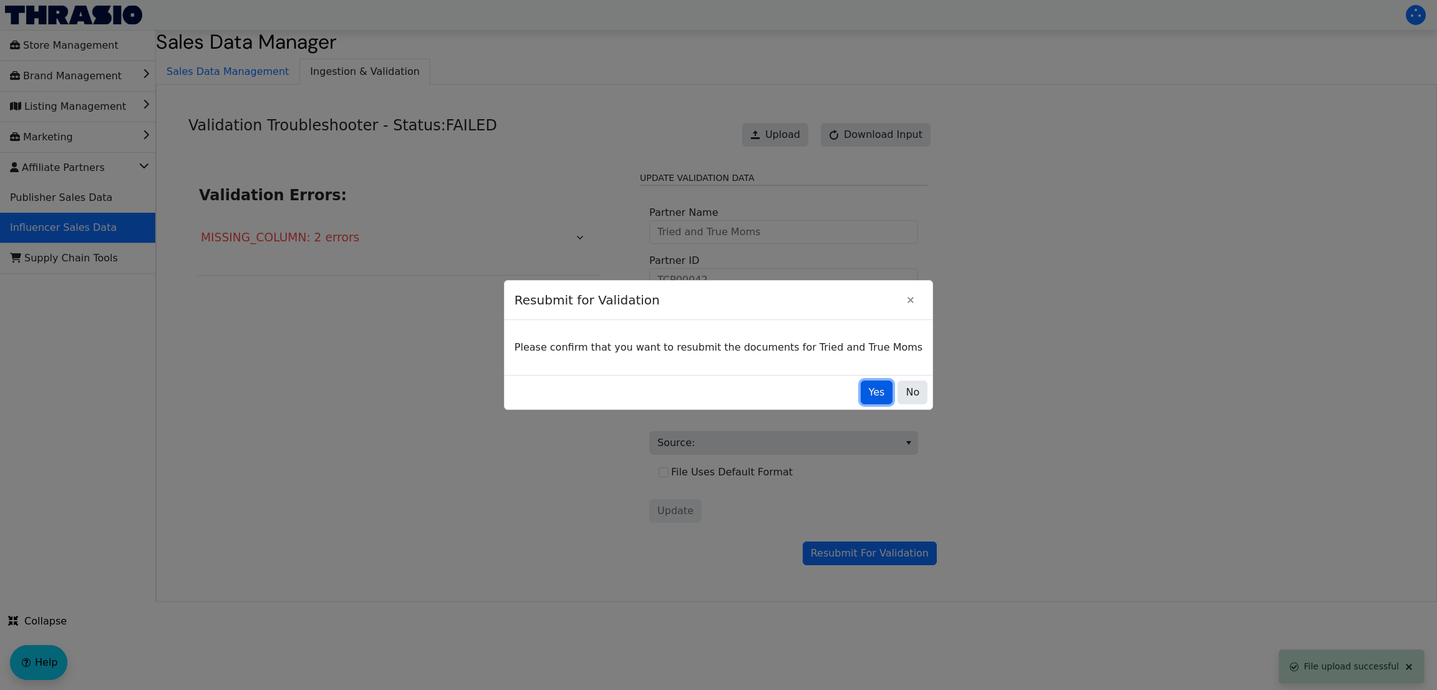
click at [860, 390] on button "Yes" at bounding box center [876, 392] width 32 height 24
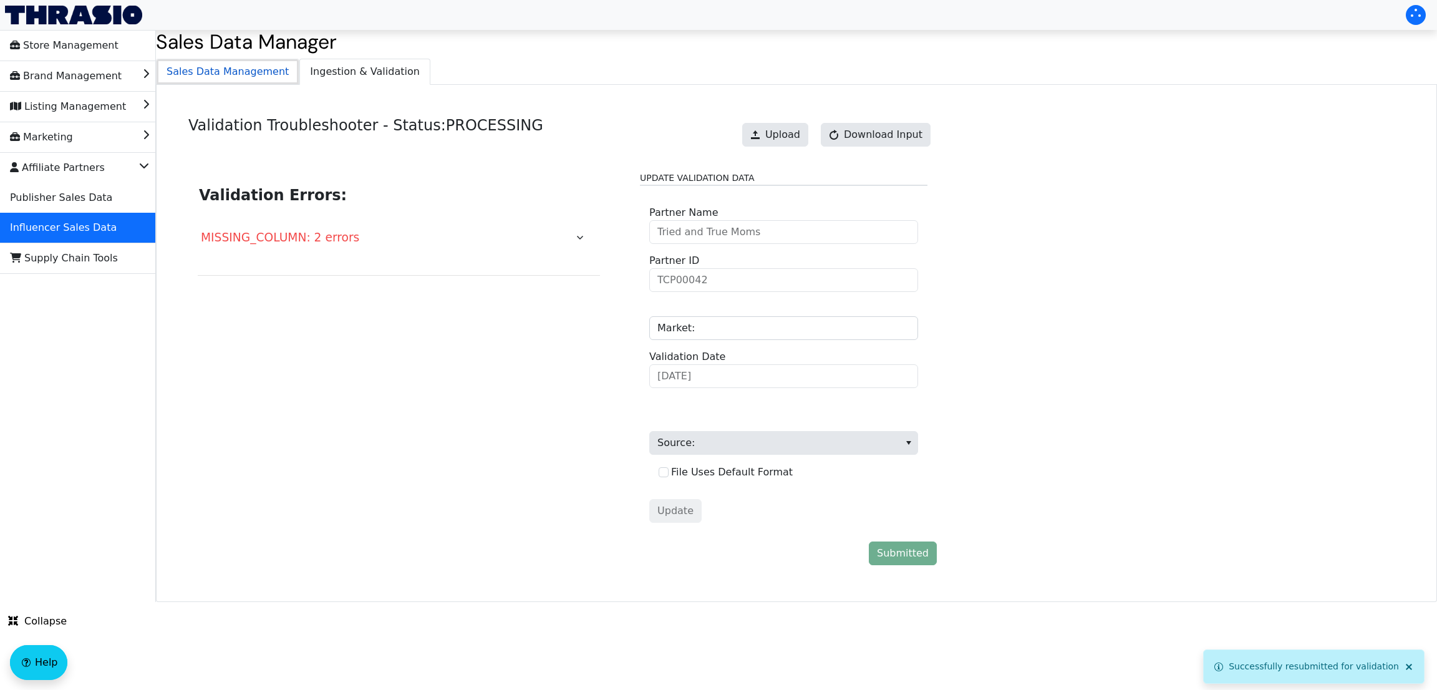
click at [207, 80] on span "Sales Data Management" at bounding box center [228, 71] width 142 height 25
